Goal: Information Seeking & Learning: Compare options

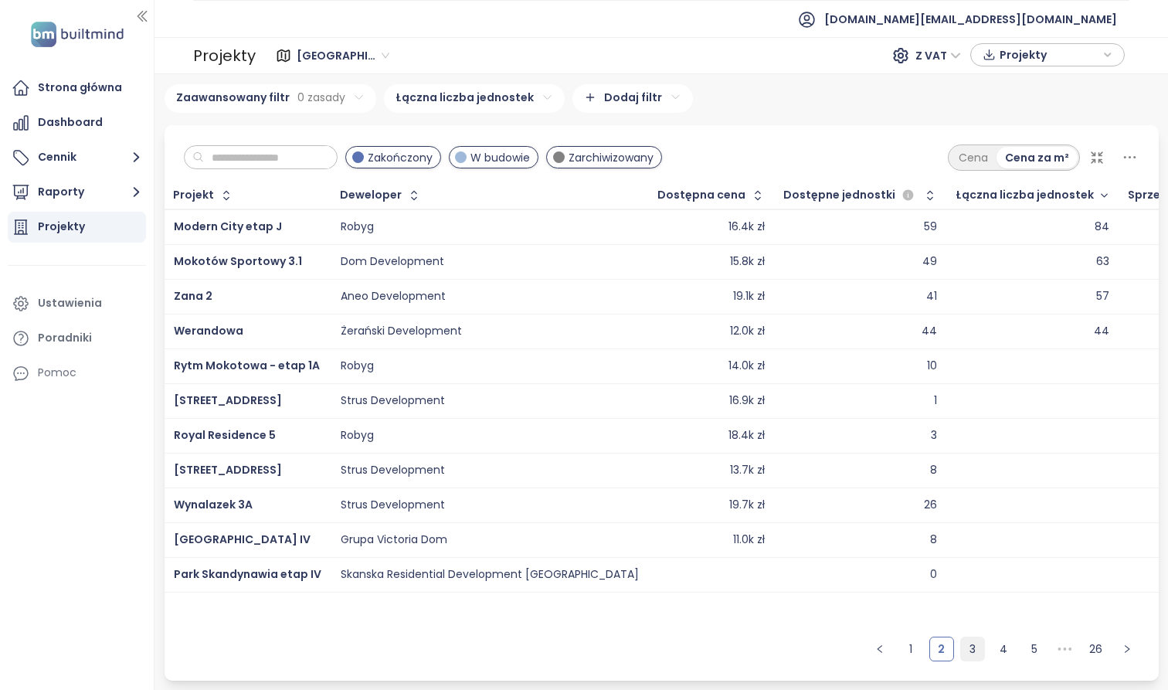
click at [967, 656] on link "3" at bounding box center [972, 648] width 23 height 23
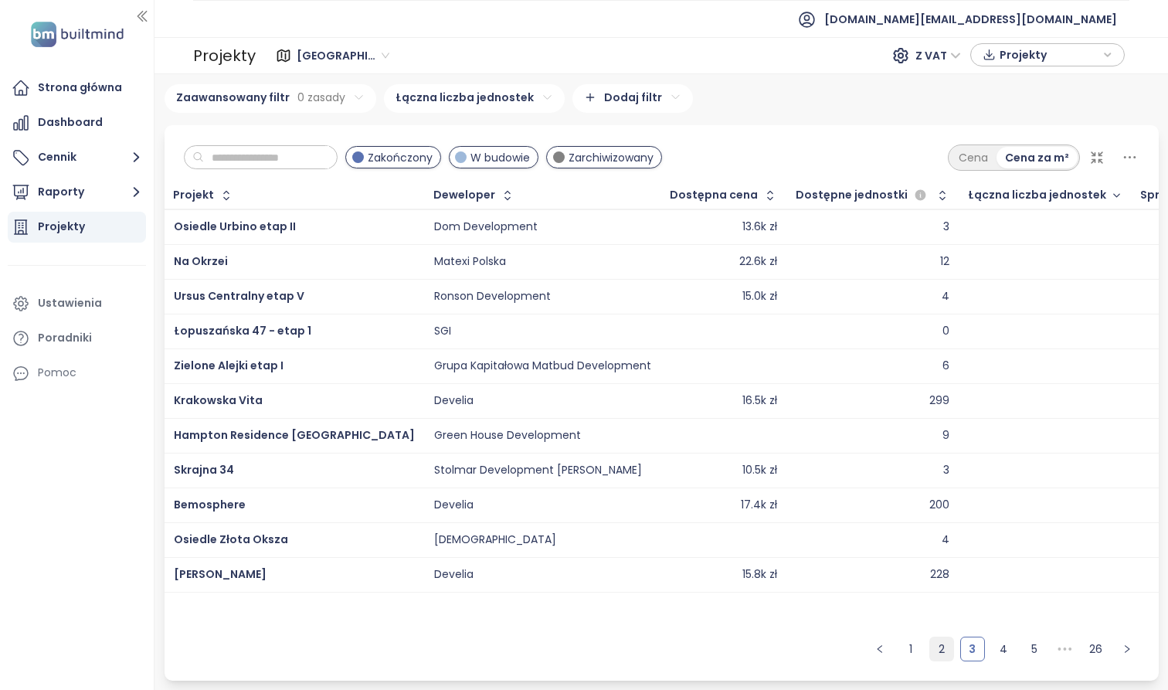
click at [941, 651] on link "2" at bounding box center [941, 648] width 23 height 23
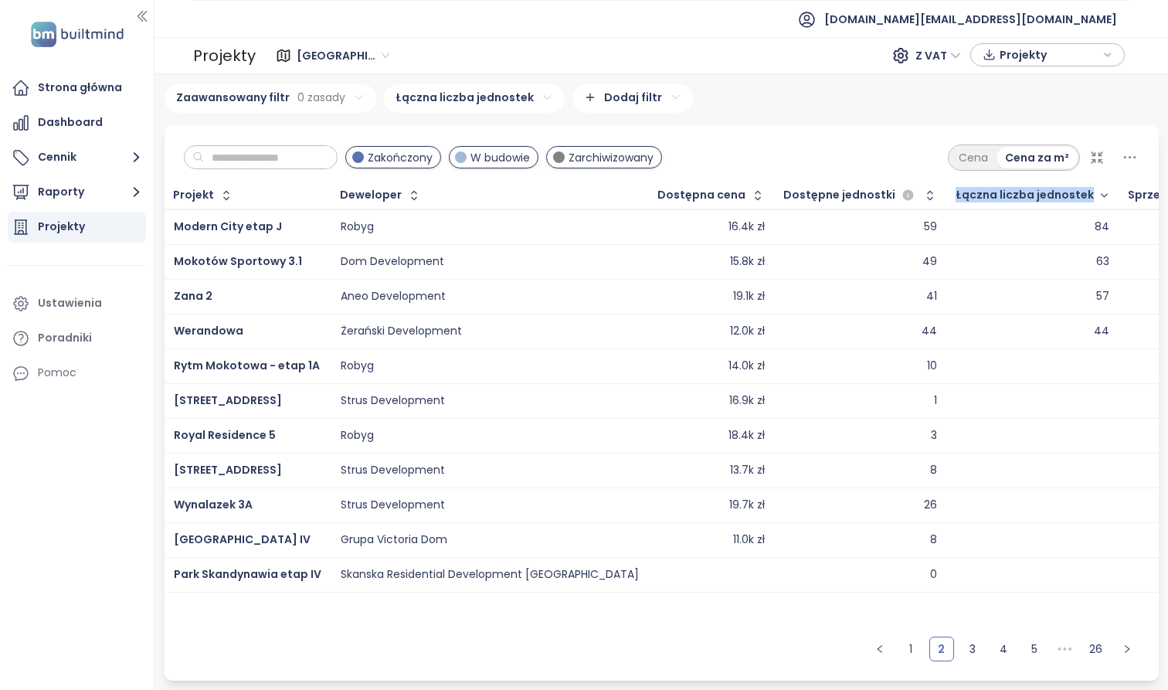
drag, startPoint x: 851, startPoint y: 193, endPoint x: 1018, endPoint y: 204, distance: 166.5
click at [1018, 204] on tr "Projekt Deweloper Dostępna cena Dostępne jednostki Łączna liczba jednostek Sprz…" at bounding box center [1075, 195] width 1820 height 27
copy tr "Dostępne jednostki Łączna liczba jednostek"
click at [923, 190] on icon "button" at bounding box center [930, 195] width 15 height 15
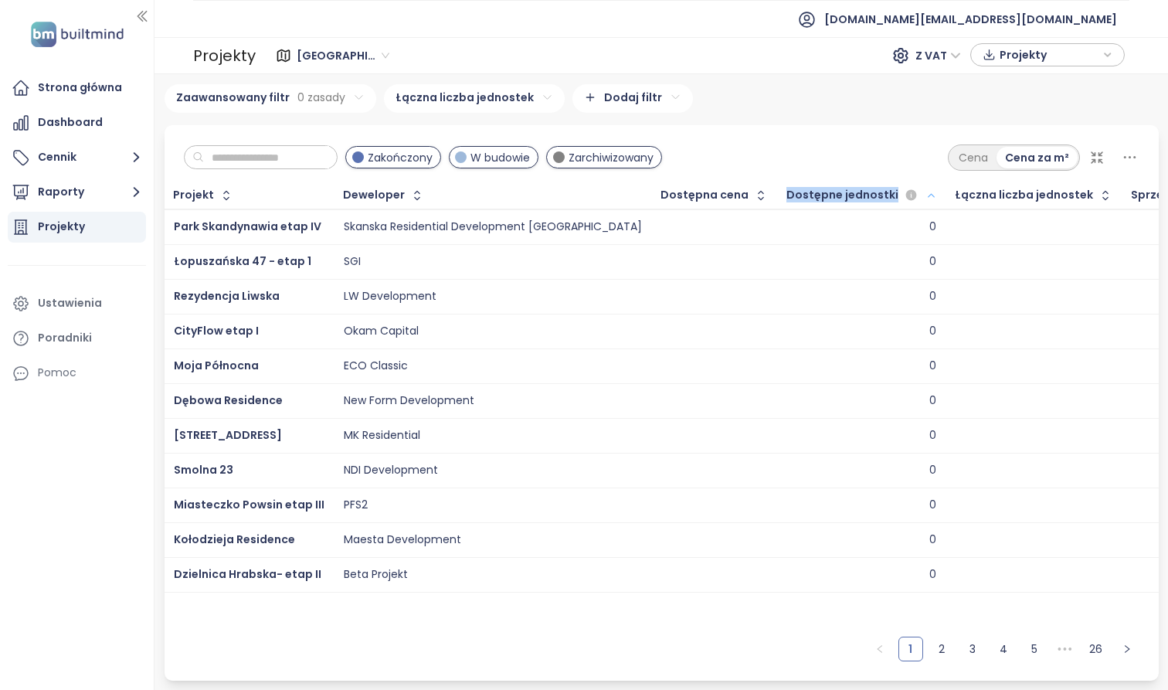
click at [926, 193] on icon "button" at bounding box center [932, 195] width 12 height 19
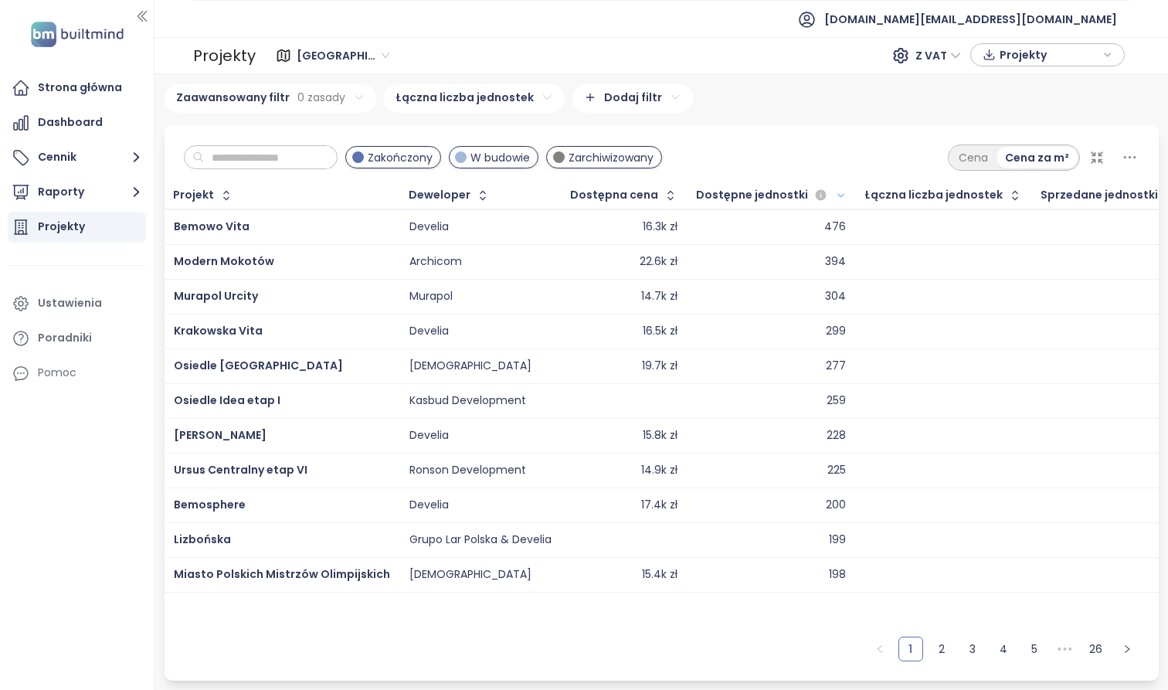
click at [841, 158] on div "Zakończony W budowie Zarchiwizowany Cena Cena za m²" at bounding box center [662, 153] width 994 height 57
click at [1099, 648] on link "26" at bounding box center [1096, 648] width 23 height 23
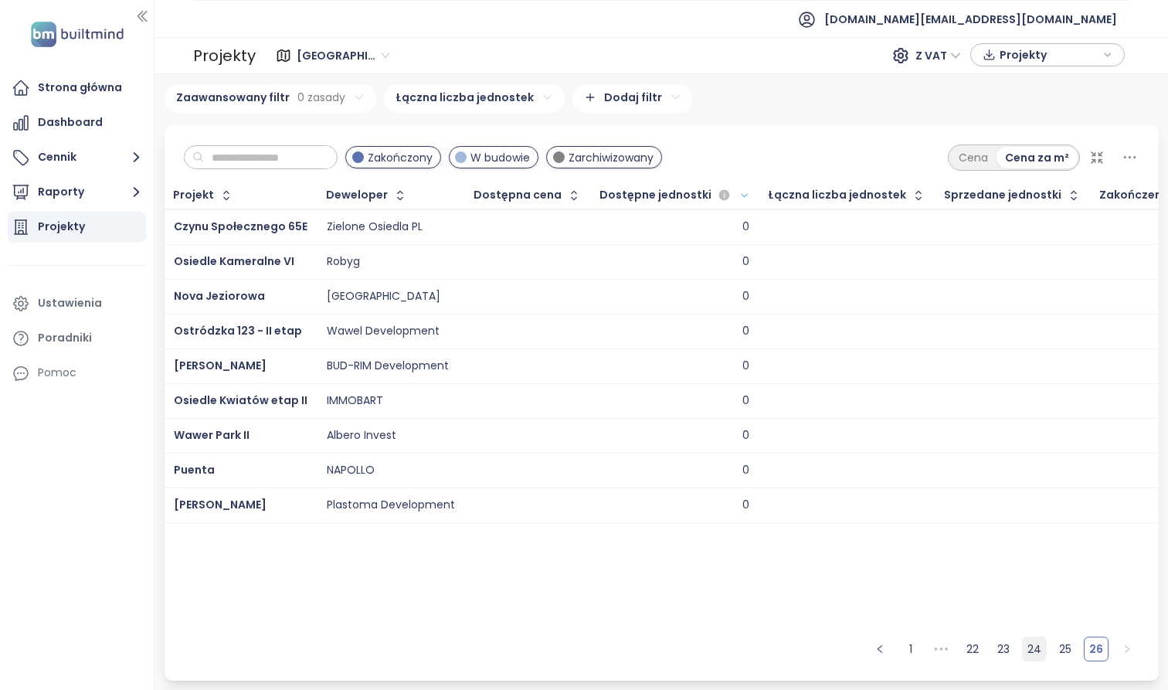
click at [1036, 651] on link "24" at bounding box center [1034, 648] width 23 height 23
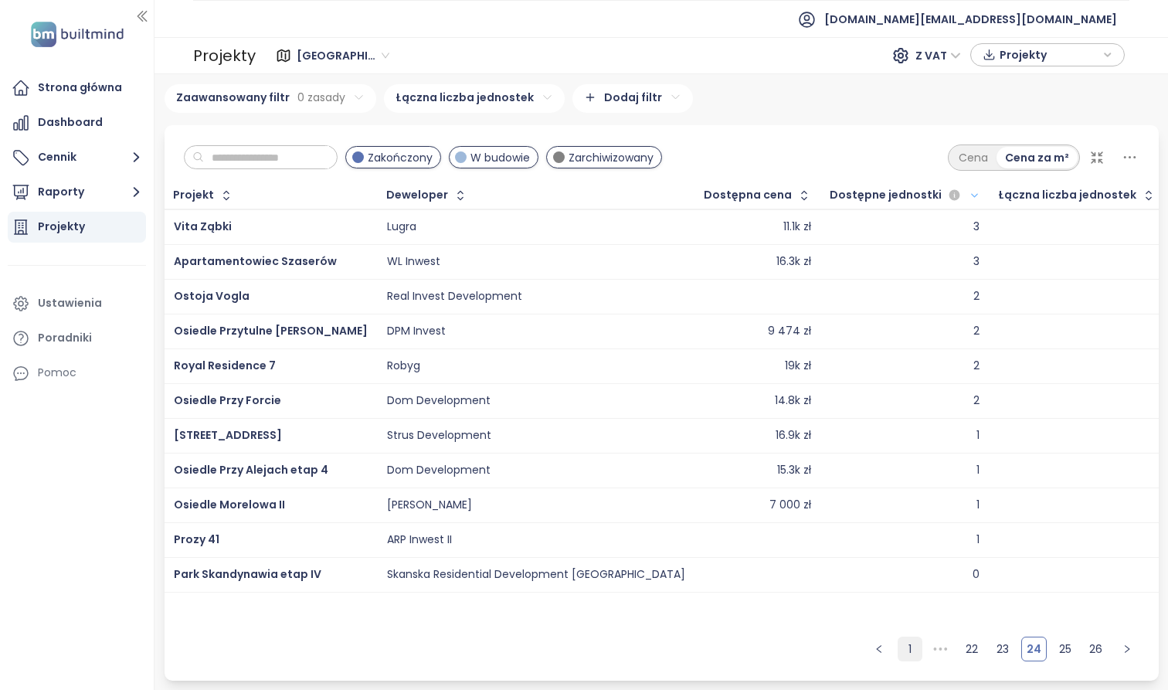
click at [906, 648] on link "1" at bounding box center [910, 648] width 23 height 23
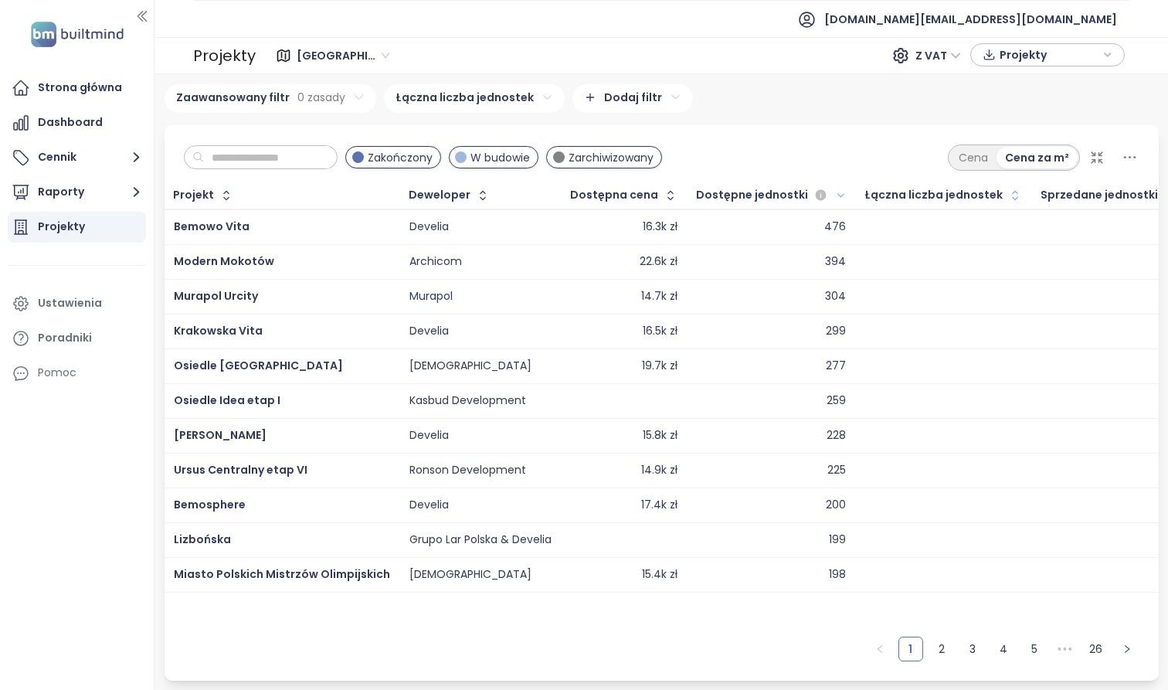
click at [1008, 195] on icon "button" at bounding box center [1015, 195] width 15 height 15
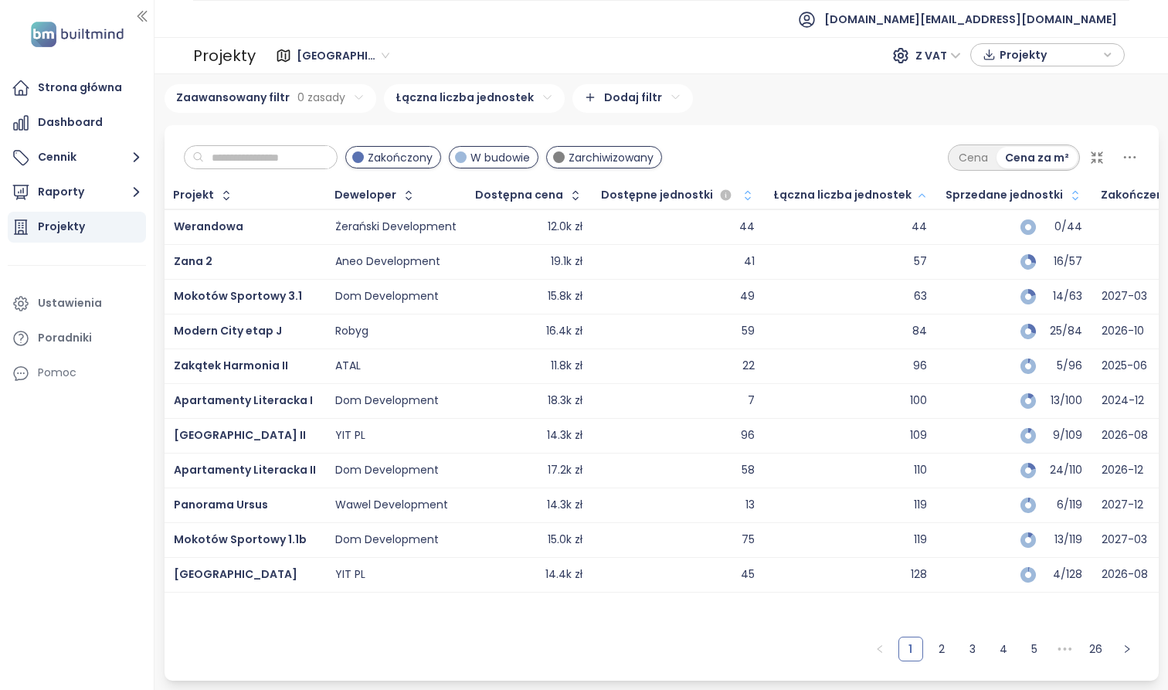
click at [1068, 190] on icon "button" at bounding box center [1075, 195] width 15 height 15
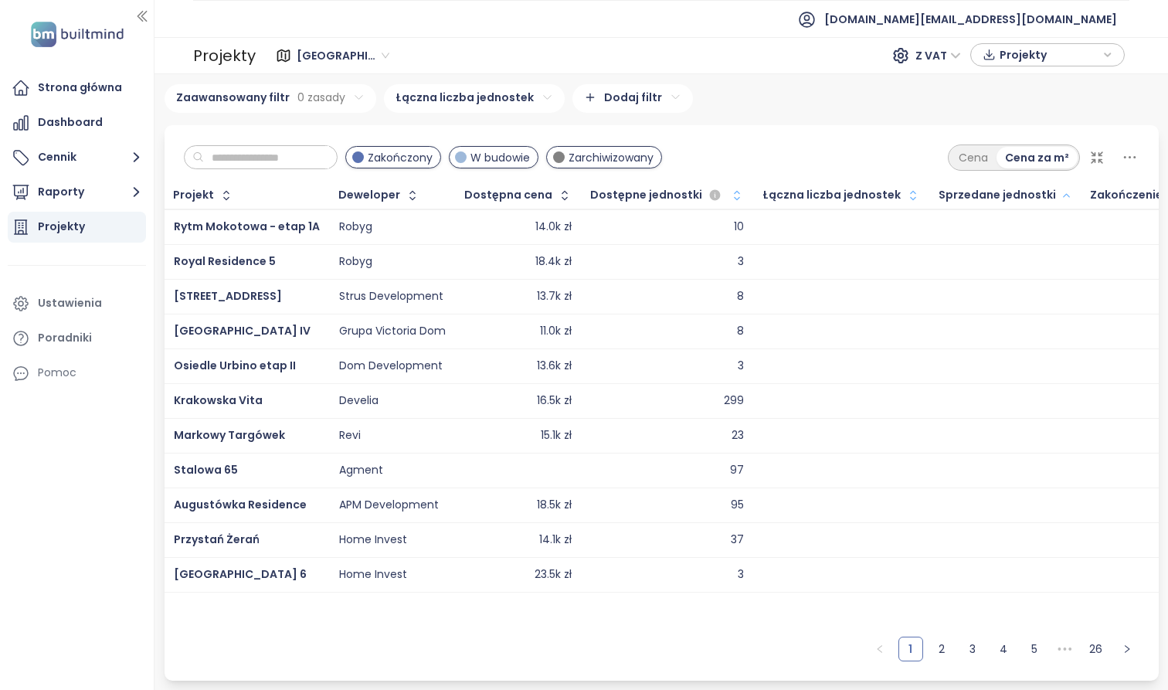
click at [1061, 199] on icon "button" at bounding box center [1067, 195] width 12 height 19
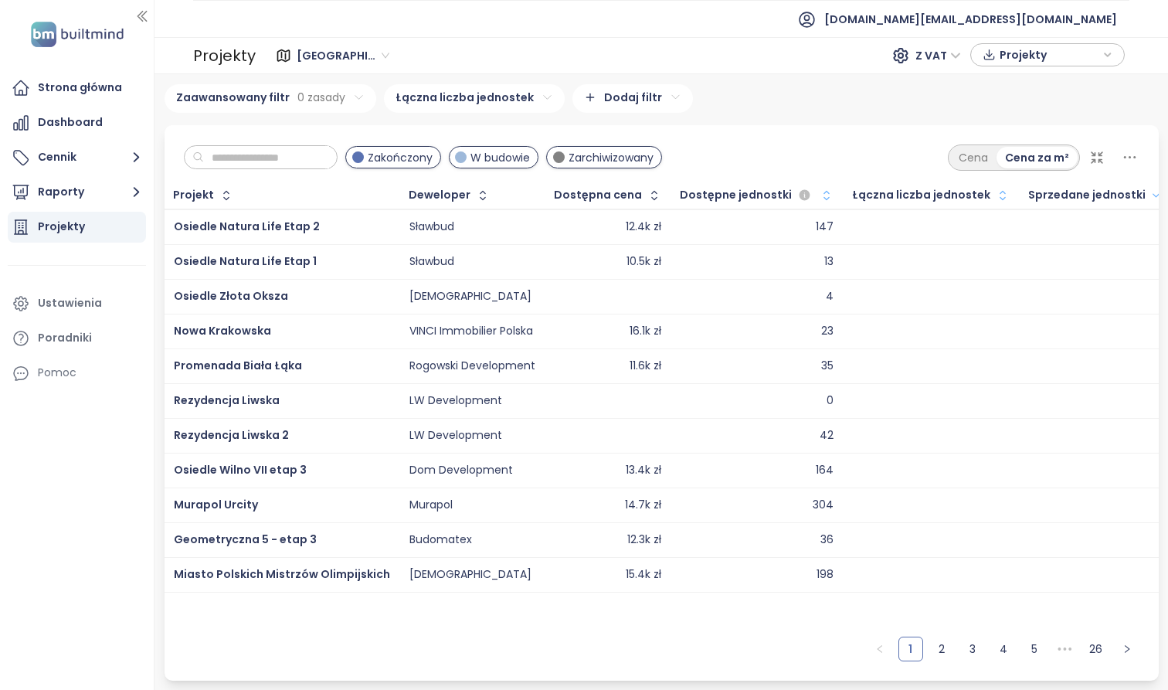
click at [995, 191] on icon "button" at bounding box center [1002, 195] width 15 height 15
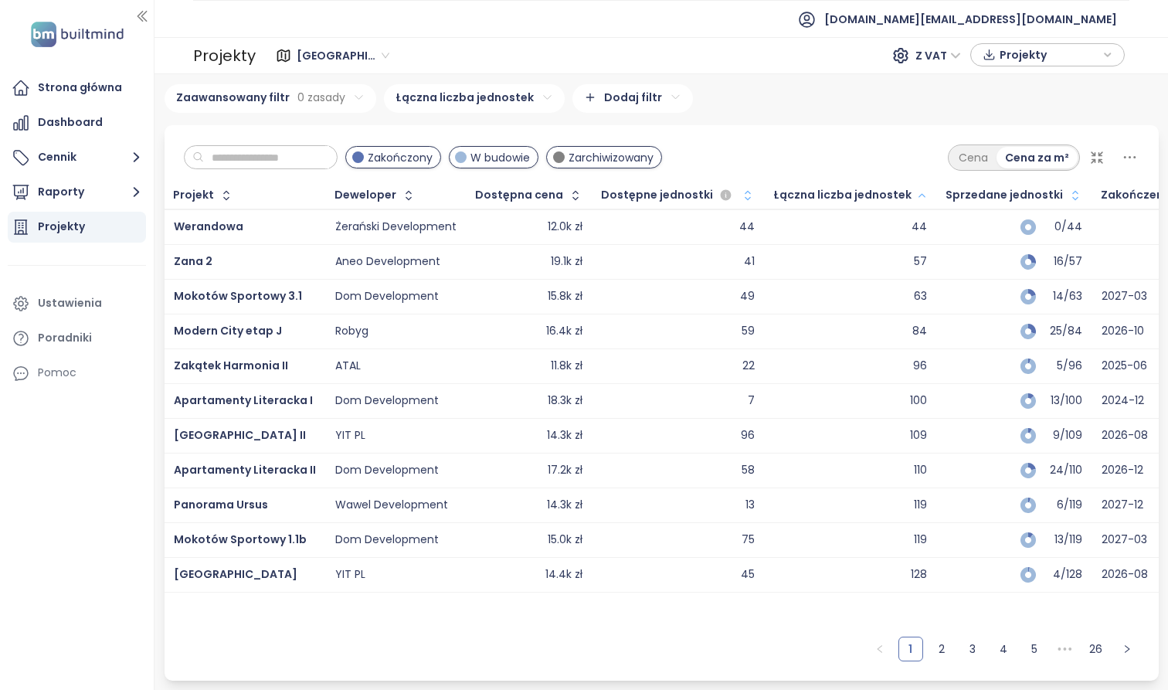
click at [916, 192] on icon "button" at bounding box center [922, 195] width 12 height 19
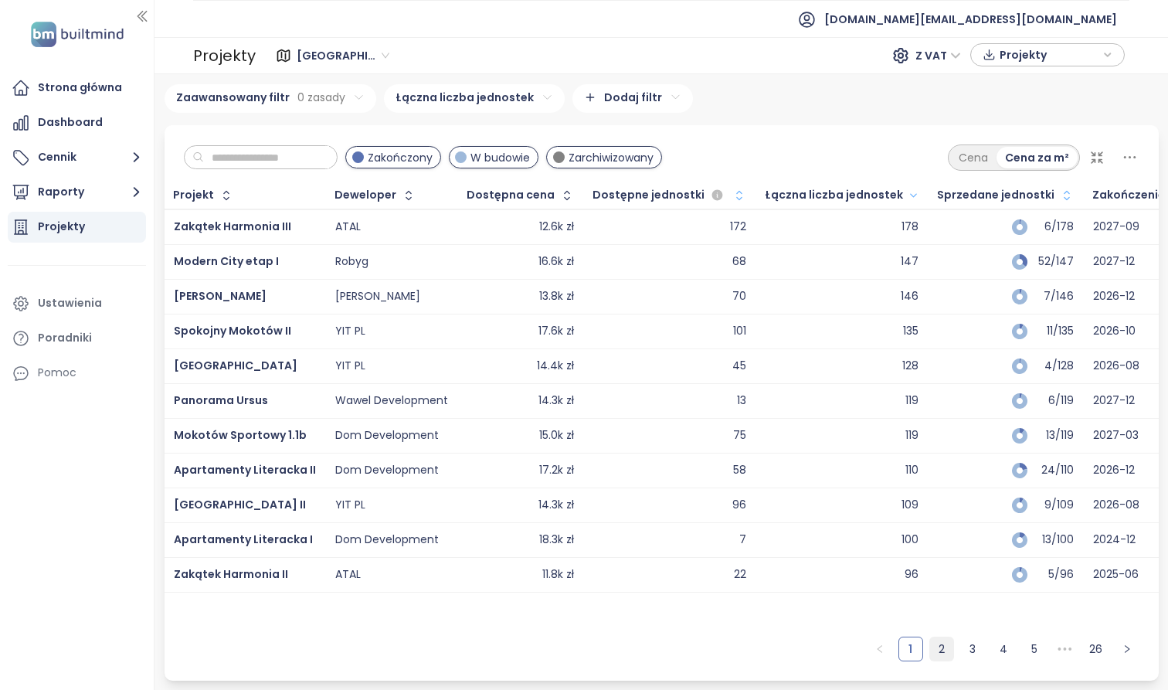
click at [942, 661] on li "2" at bounding box center [942, 649] width 25 height 25
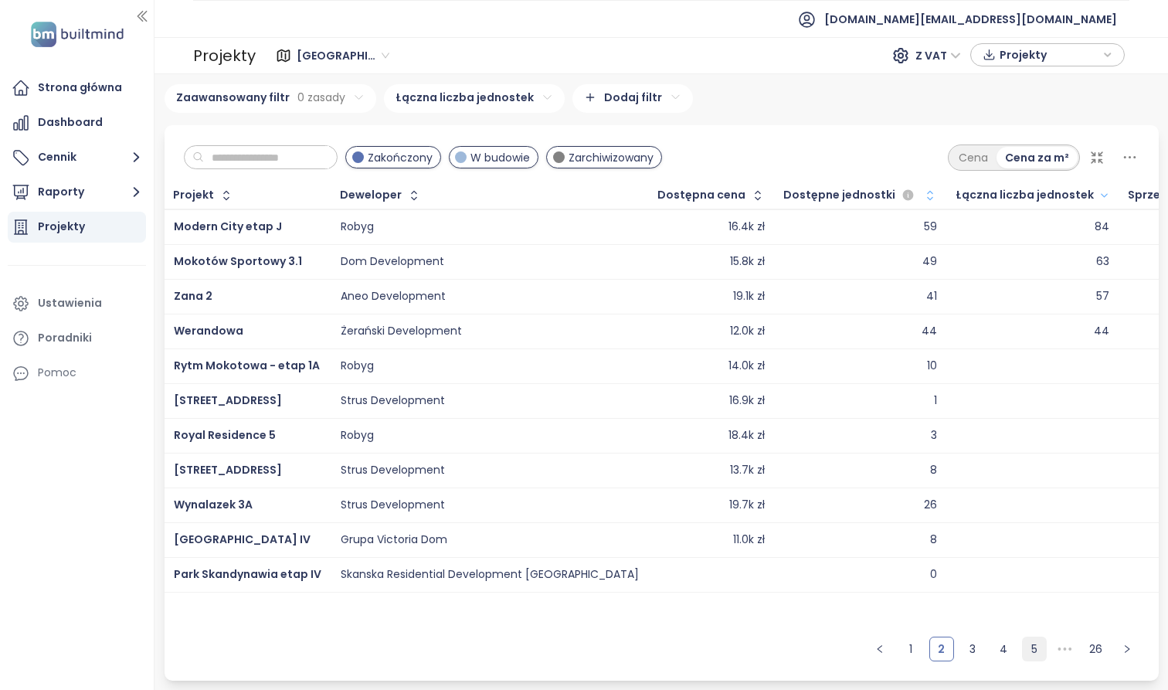
click at [1035, 655] on link "5" at bounding box center [1034, 648] width 23 height 23
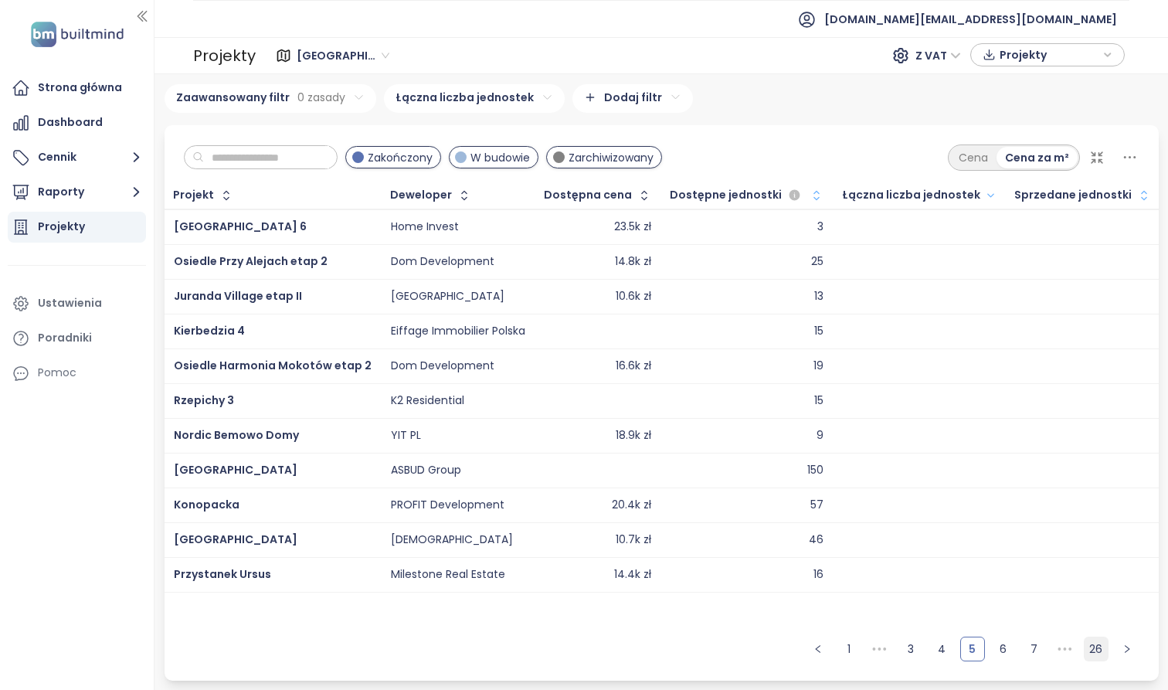
click at [1092, 647] on link "26" at bounding box center [1096, 648] width 23 height 23
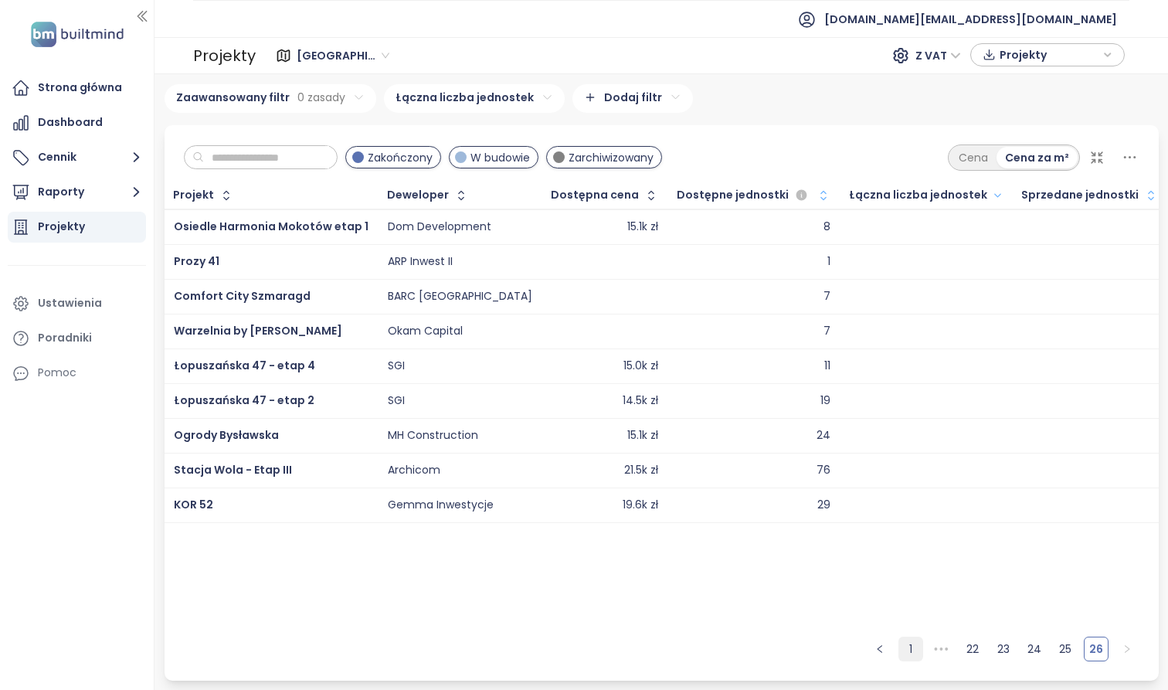
click at [914, 651] on link "1" at bounding box center [910, 648] width 23 height 23
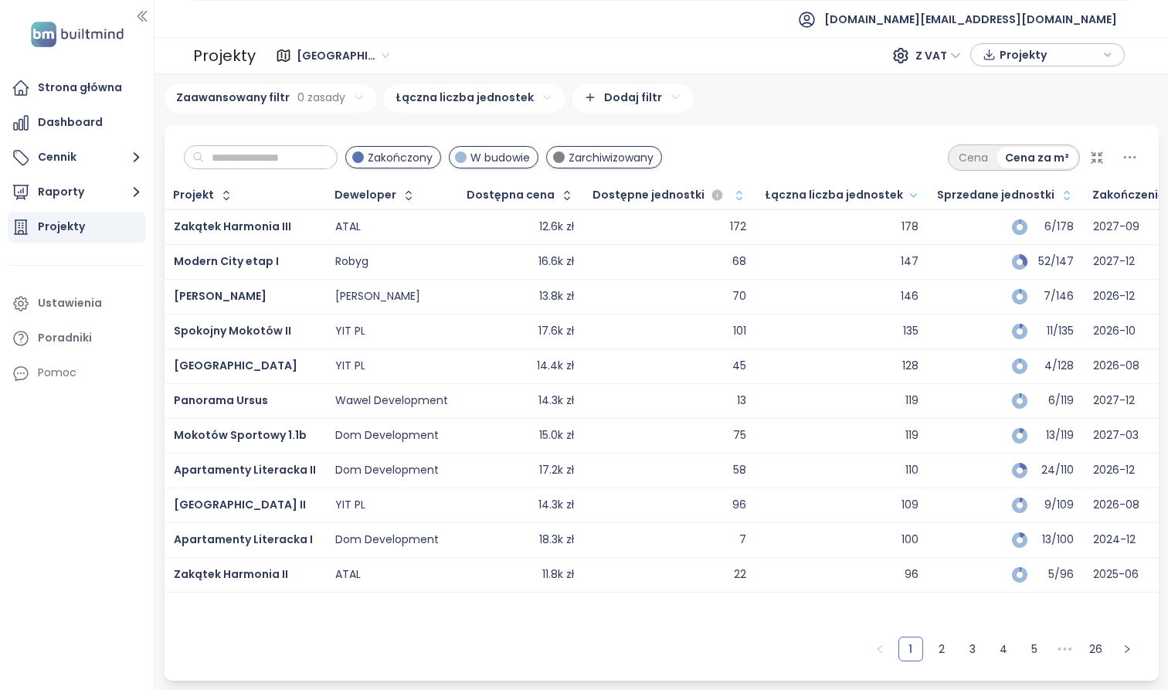
click at [732, 198] on icon "button" at bounding box center [739, 195] width 15 height 15
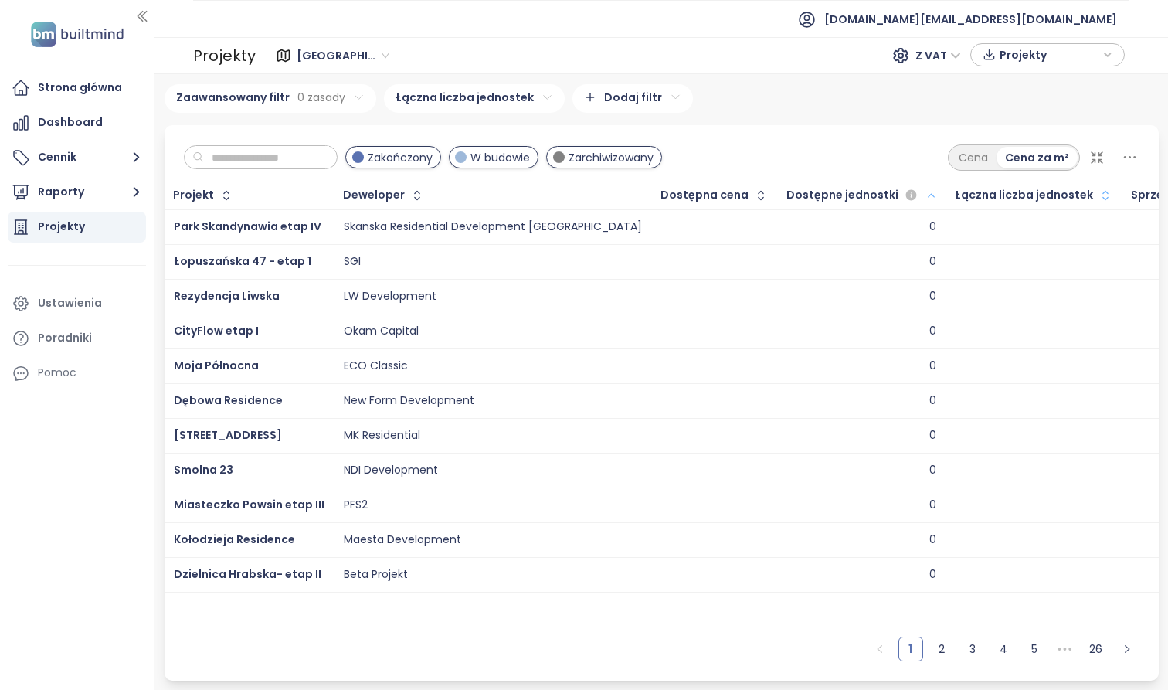
click at [778, 213] on td "0" at bounding box center [862, 227] width 168 height 36
click at [926, 193] on icon "button" at bounding box center [932, 195] width 12 height 19
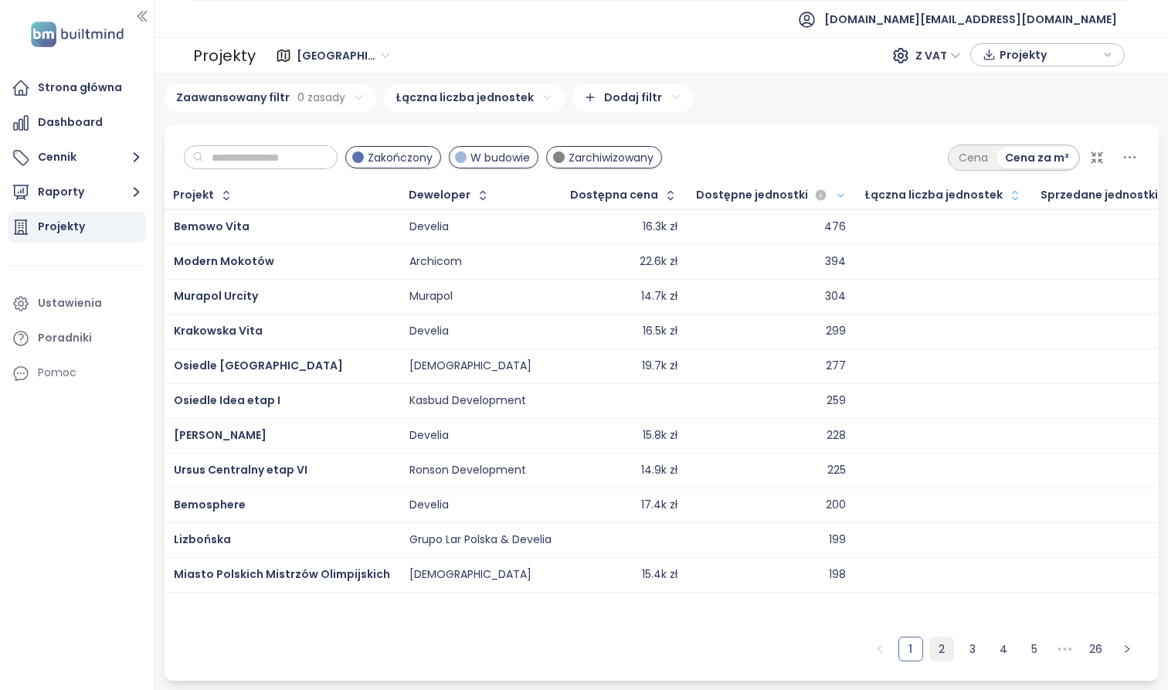
click at [941, 648] on link "2" at bounding box center [941, 648] width 23 height 23
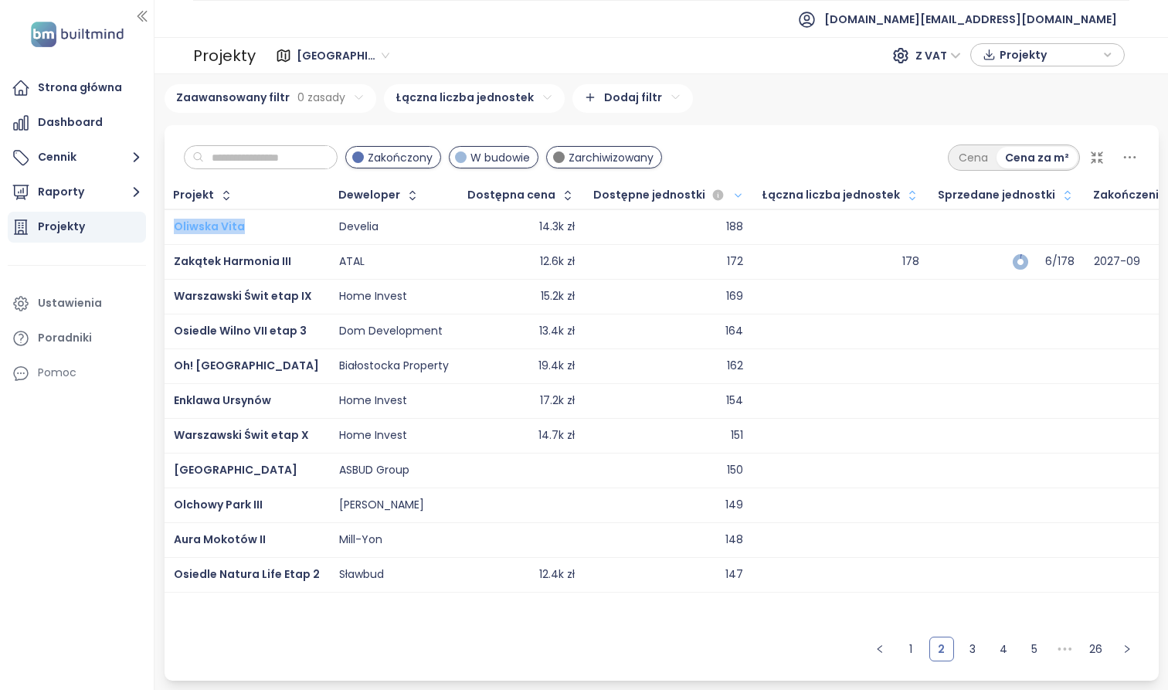
drag, startPoint x: 260, startPoint y: 223, endPoint x: 175, endPoint y: 224, distance: 85.0
click at [175, 224] on div "Oliwska Vita" at bounding box center [247, 227] width 146 height 19
drag, startPoint x: 260, startPoint y: 219, endPoint x: 175, endPoint y: 225, distance: 86.0
click at [175, 225] on div "Oliwska Vita" at bounding box center [247, 227] width 146 height 19
copy span "Oliwska Vita"
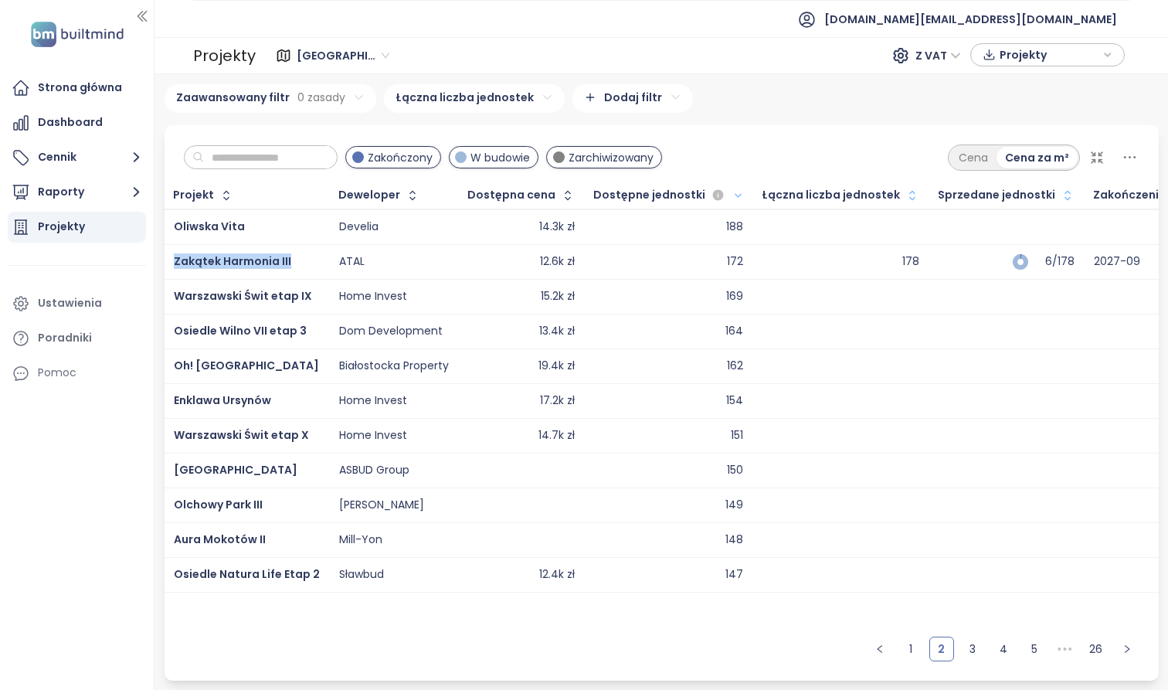
drag, startPoint x: 171, startPoint y: 256, endPoint x: 294, endPoint y: 261, distance: 123.7
click at [294, 261] on td "Zakątek Harmonia III" at bounding box center [247, 261] width 165 height 35
drag, startPoint x: 301, startPoint y: 264, endPoint x: 175, endPoint y: 262, distance: 125.2
click at [175, 262] on div "Zakątek Harmonia III" at bounding box center [247, 262] width 146 height 19
copy span "Zakątek Harmonia III"
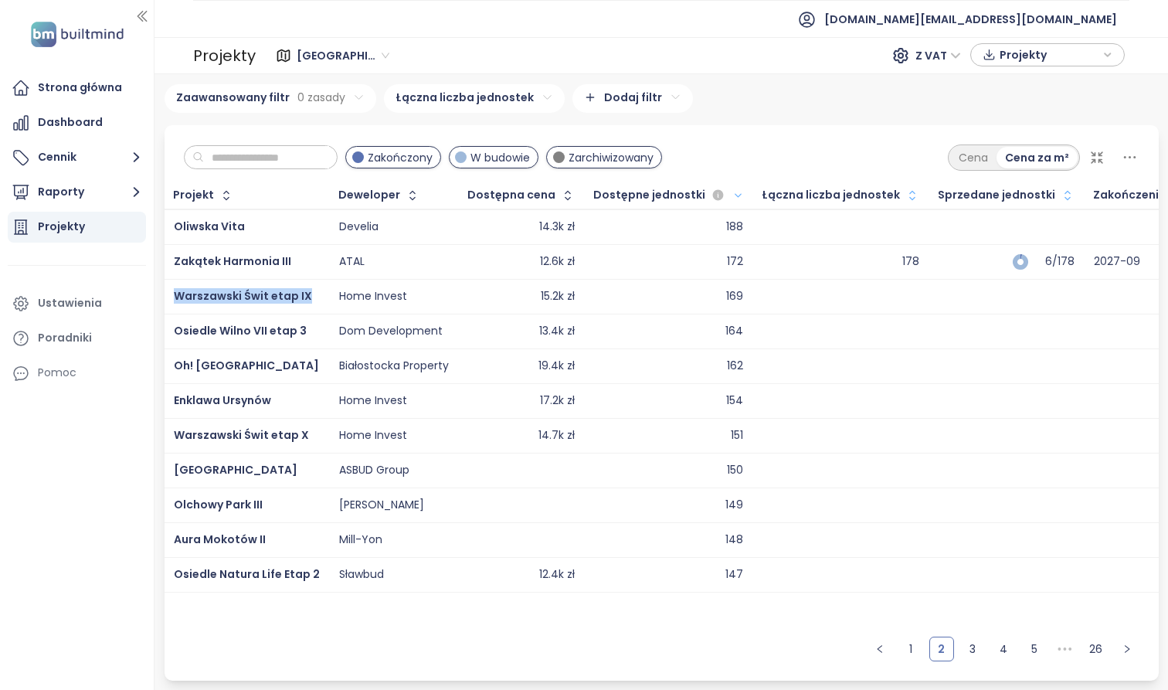
drag, startPoint x: 172, startPoint y: 293, endPoint x: 309, endPoint y: 295, distance: 137.6
click at [309, 295] on td "Warszawski Świt etap IX" at bounding box center [247, 296] width 165 height 35
copy span "Warszawski Świt etap IX"
drag, startPoint x: 171, startPoint y: 330, endPoint x: 319, endPoint y: 323, distance: 148.5
click at [319, 323] on td "Osiedle Wilno VII etap 3" at bounding box center [247, 331] width 165 height 35
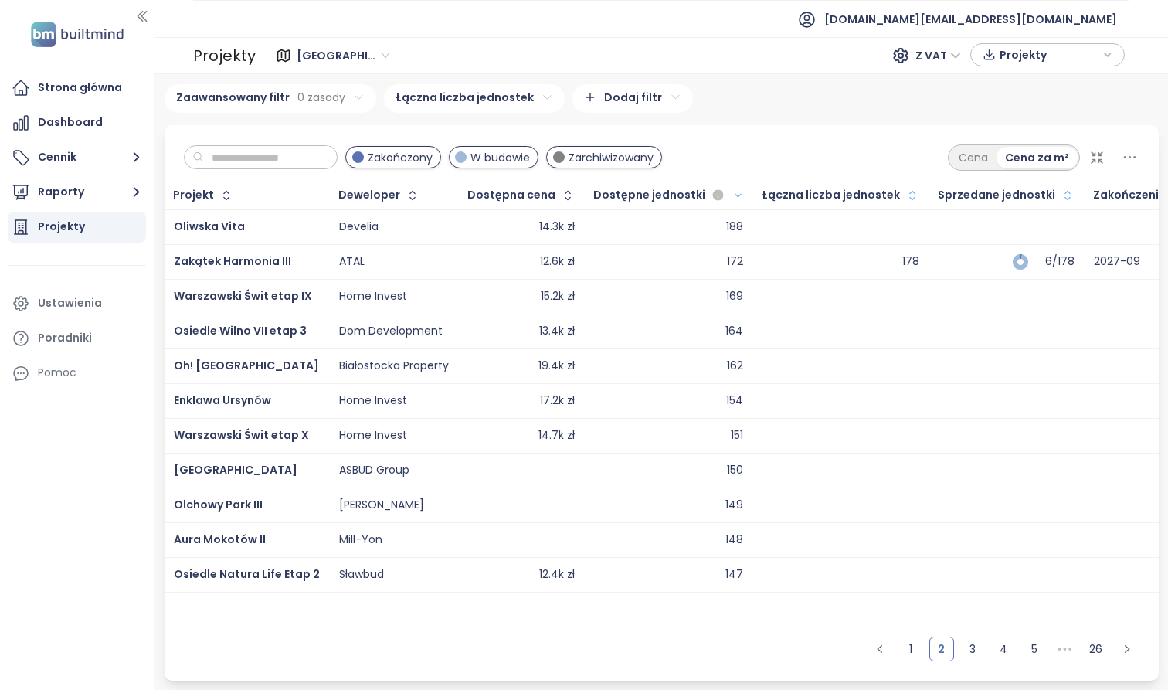
copy span "Osiedle Wilno VII etap 3"
drag, startPoint x: 311, startPoint y: 326, endPoint x: 176, endPoint y: 329, distance: 135.3
click at [176, 329] on div "Osiedle Wilno VII etap 3" at bounding box center [247, 331] width 146 height 19
copy span "Osiedle Wilno VII etap 3"
drag, startPoint x: 166, startPoint y: 366, endPoint x: 237, endPoint y: 366, distance: 71.1
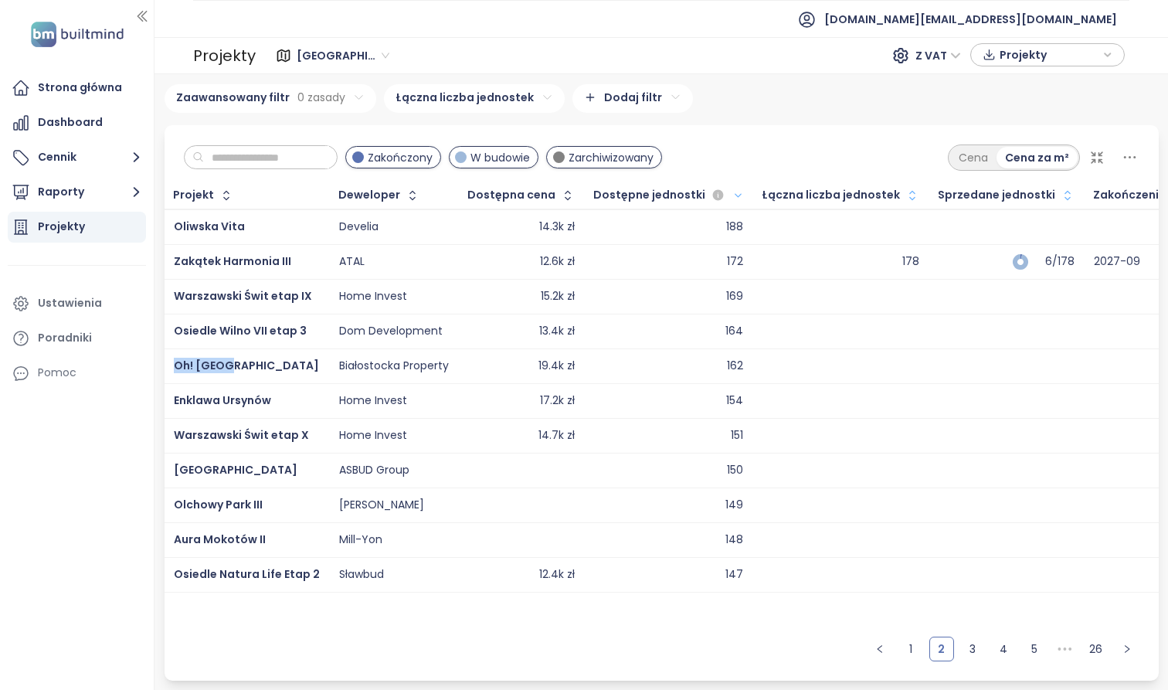
click at [237, 366] on td "Oh! [GEOGRAPHIC_DATA]" at bounding box center [247, 365] width 165 height 35
drag, startPoint x: 237, startPoint y: 366, endPoint x: 171, endPoint y: 366, distance: 66.4
click at [171, 366] on td "Oh! [GEOGRAPHIC_DATA]" at bounding box center [247, 365] width 165 height 35
copy span "Oh! [GEOGRAPHIC_DATA]"
drag, startPoint x: 168, startPoint y: 397, endPoint x: 285, endPoint y: 399, distance: 117.5
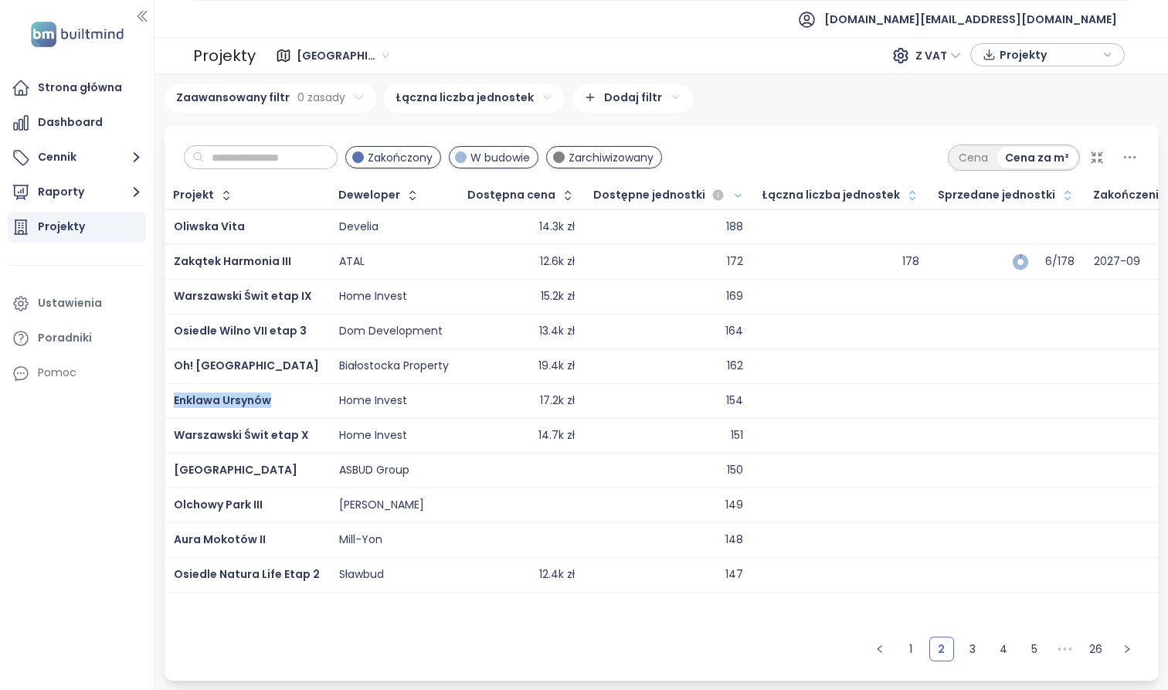
click at [285, 399] on td "Enklawa Ursynów" at bounding box center [247, 400] width 165 height 35
drag, startPoint x: 285, startPoint y: 399, endPoint x: 170, endPoint y: 399, distance: 115.1
click at [170, 399] on td "Enklawa Ursynów" at bounding box center [247, 400] width 165 height 35
copy span "Enklawa Ursynów"
